Goal: Task Accomplishment & Management: Use online tool/utility

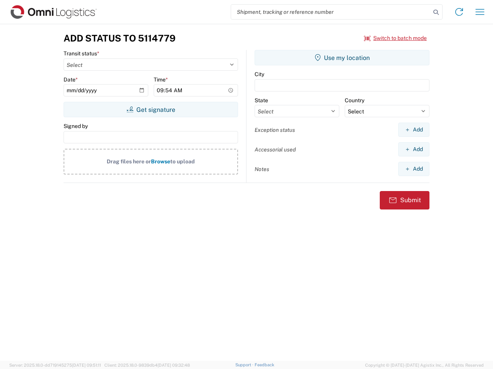
click at [331, 12] on input "search" at bounding box center [330, 12] width 199 height 15
click at [436, 12] on icon at bounding box center [435, 12] width 11 height 11
click at [459, 12] on icon at bounding box center [458, 12] width 12 height 12
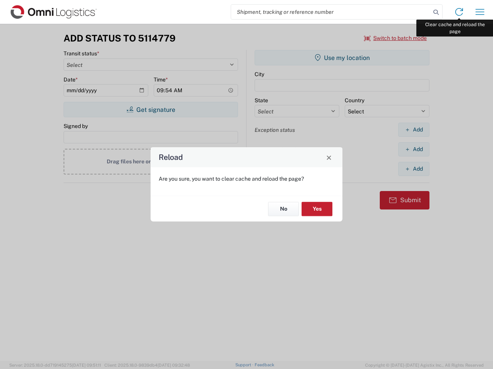
click at [479, 12] on div "Reload Are you sure, you want to clear cache and reload the page? No Yes" at bounding box center [246, 184] width 493 height 369
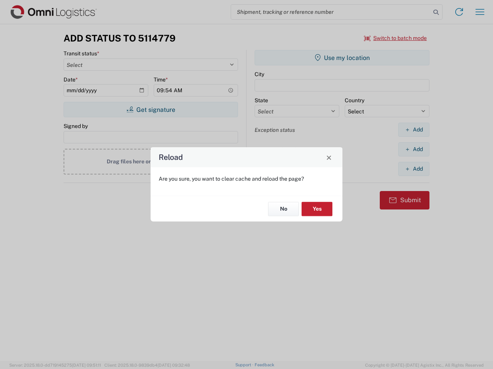
click at [395, 38] on div "Reload Are you sure, you want to clear cache and reload the page? No Yes" at bounding box center [246, 184] width 493 height 369
click at [150, 110] on div "Reload Are you sure, you want to clear cache and reload the page? No Yes" at bounding box center [246, 184] width 493 height 369
click at [342, 58] on div "Reload Are you sure, you want to clear cache and reload the page? No Yes" at bounding box center [246, 184] width 493 height 369
click at [413, 130] on div "Reload Are you sure, you want to clear cache and reload the page? No Yes" at bounding box center [246, 184] width 493 height 369
click at [413, 149] on div "Reload Are you sure, you want to clear cache and reload the page? No Yes" at bounding box center [246, 184] width 493 height 369
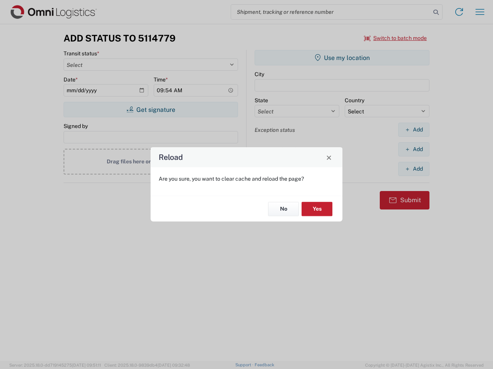
click at [413, 169] on div "Reload Are you sure, you want to clear cache and reload the page? No Yes" at bounding box center [246, 184] width 493 height 369
